Goal: Answer question/provide support

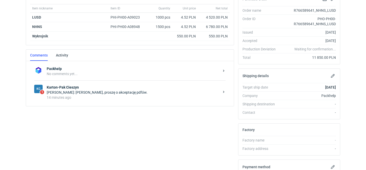
click at [120, 95] on div "[PERSON_NAME]: [PERSON_NAME], proszę o akceptację pdfów." at bounding box center [133, 92] width 173 height 5
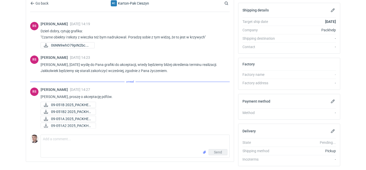
scroll to position [69, 0]
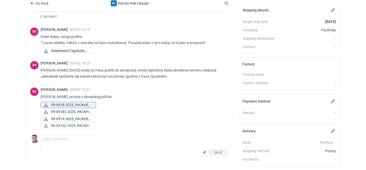
click at [77, 103] on span "09-051B 2025_PACKHEL..." at bounding box center [71, 105] width 41 height 6
click at [72, 111] on span "09-051B2 2025_PACKHE..." at bounding box center [71, 112] width 41 height 6
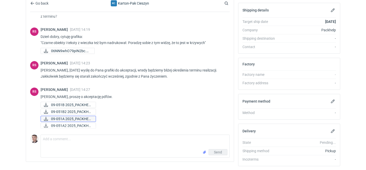
click at [76, 120] on span "09-051A 2025_PACKHEL..." at bounding box center [71, 119] width 41 height 6
click at [86, 127] on span "09-051A2 2025_PACKHE..." at bounding box center [71, 126] width 41 height 6
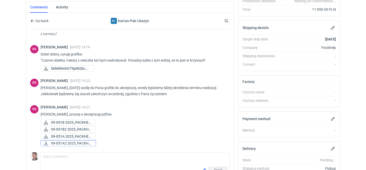
scroll to position [144, 0]
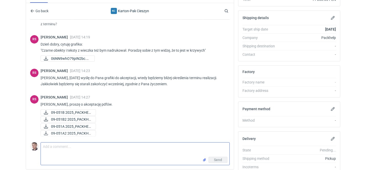
click at [67, 154] on textarea "Comment message" at bounding box center [135, 150] width 189 height 14
type textarea "akceptuje"
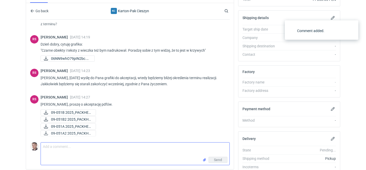
scroll to position [91, 0]
